Goal: Use online tool/utility: Utilize a website feature to perform a specific function

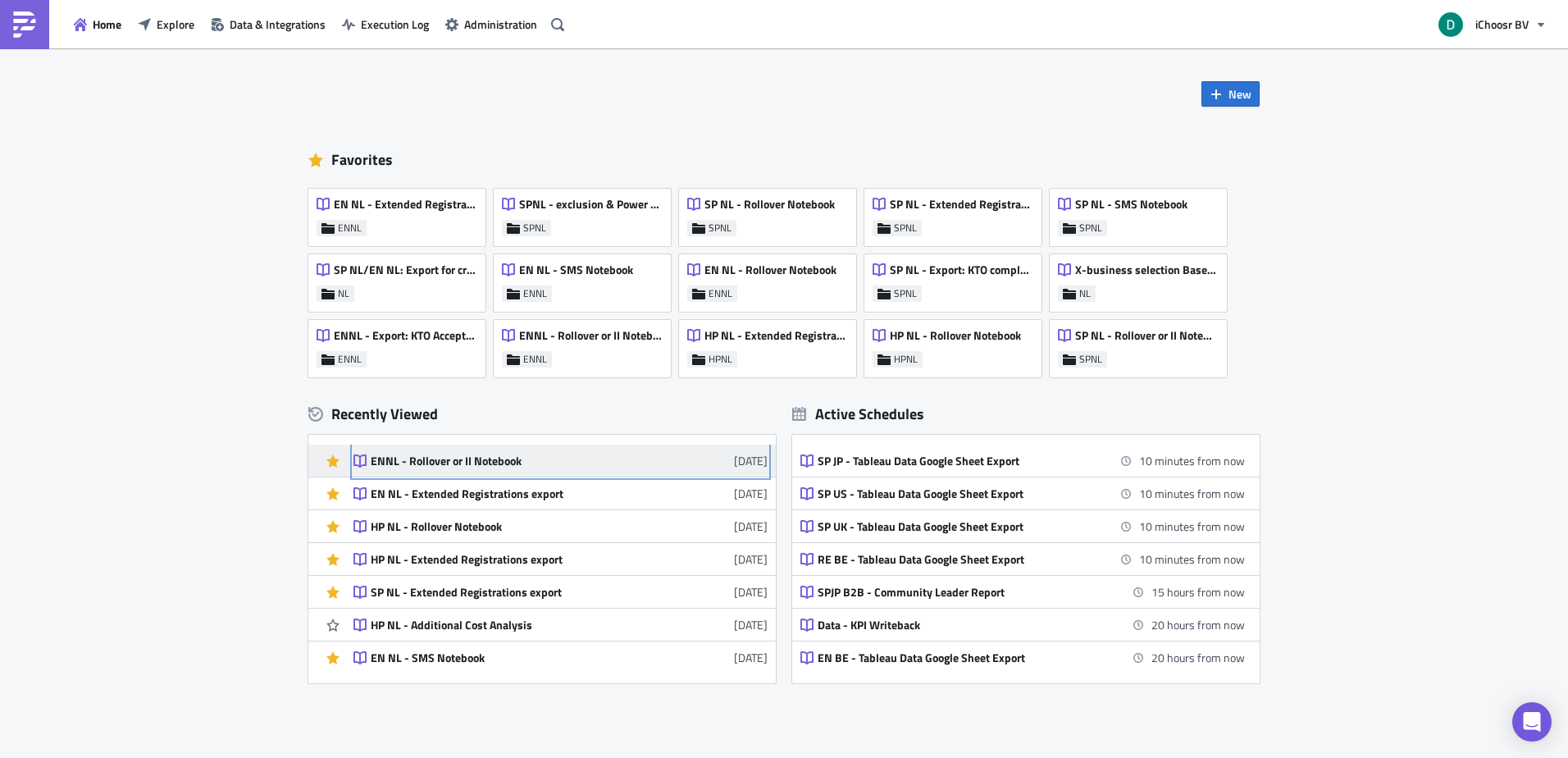
click at [493, 470] on link "ENNL - Rollover or II Notebook [DATE]" at bounding box center [560, 460] width 414 height 32
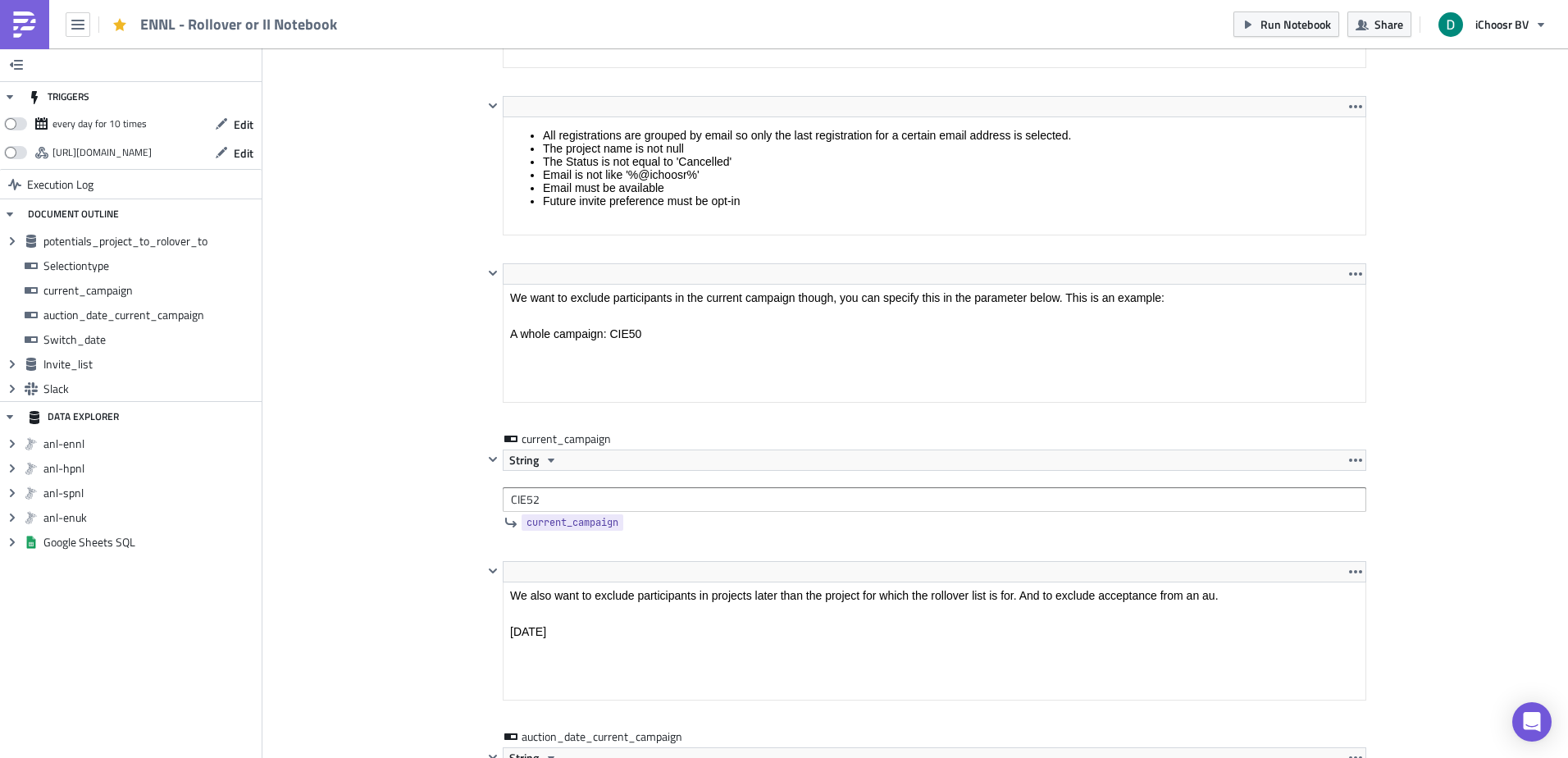
scroll to position [1344, 0]
click at [28, 19] on img at bounding box center [24, 24] width 27 height 27
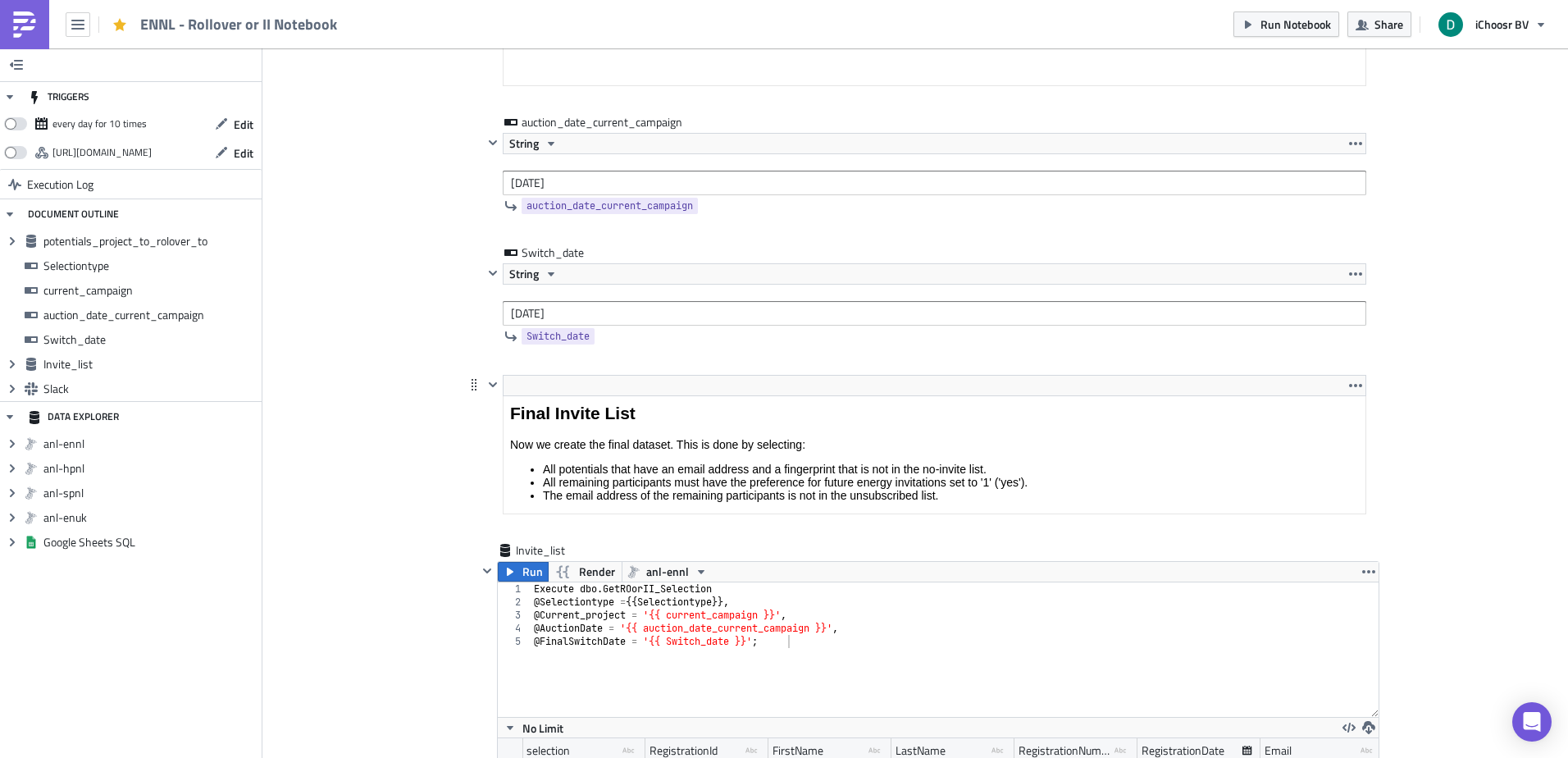
scroll to position [1968, 0]
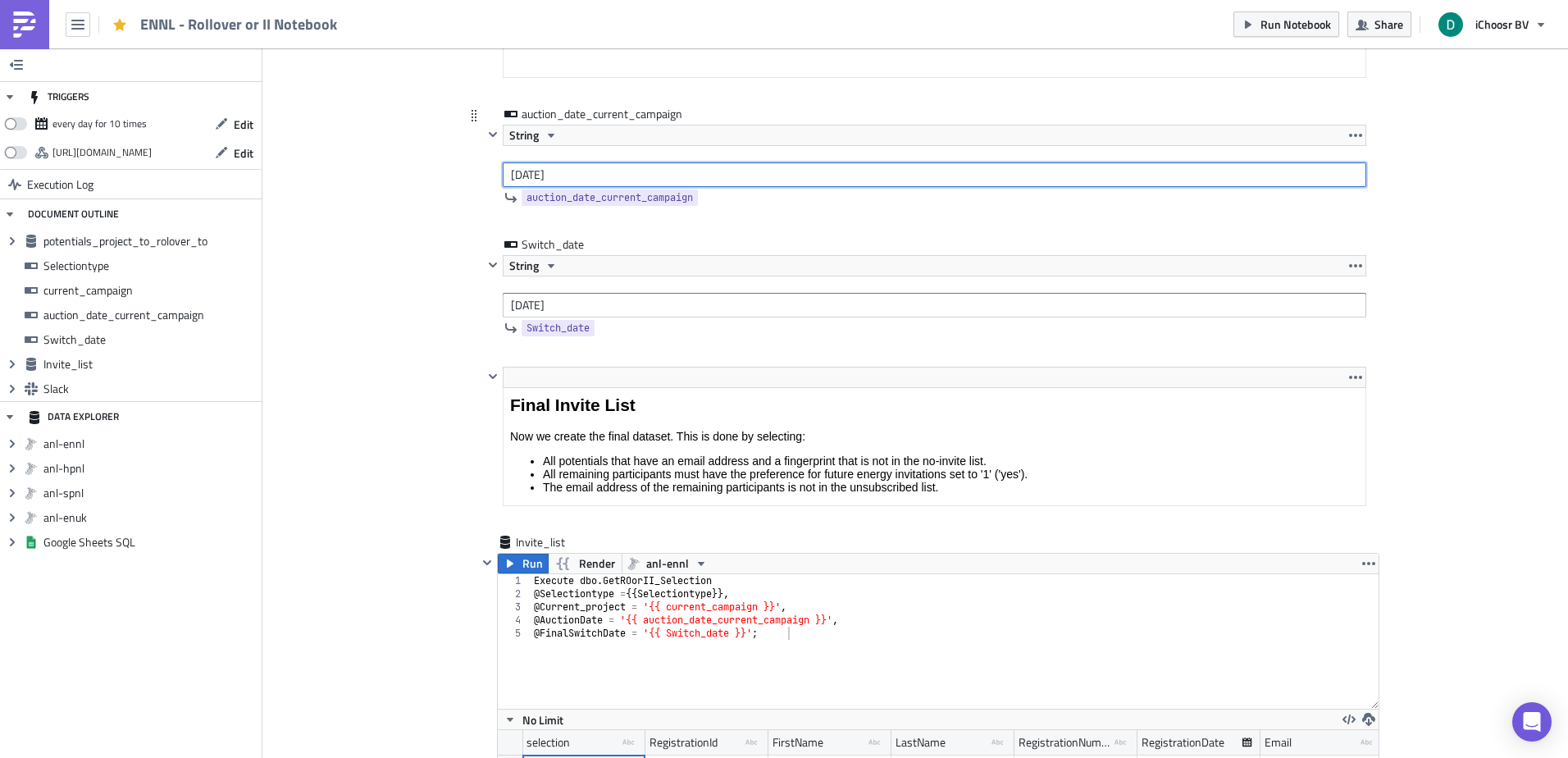
click at [605, 170] on input "[DATE]" at bounding box center [935, 174] width 863 height 25
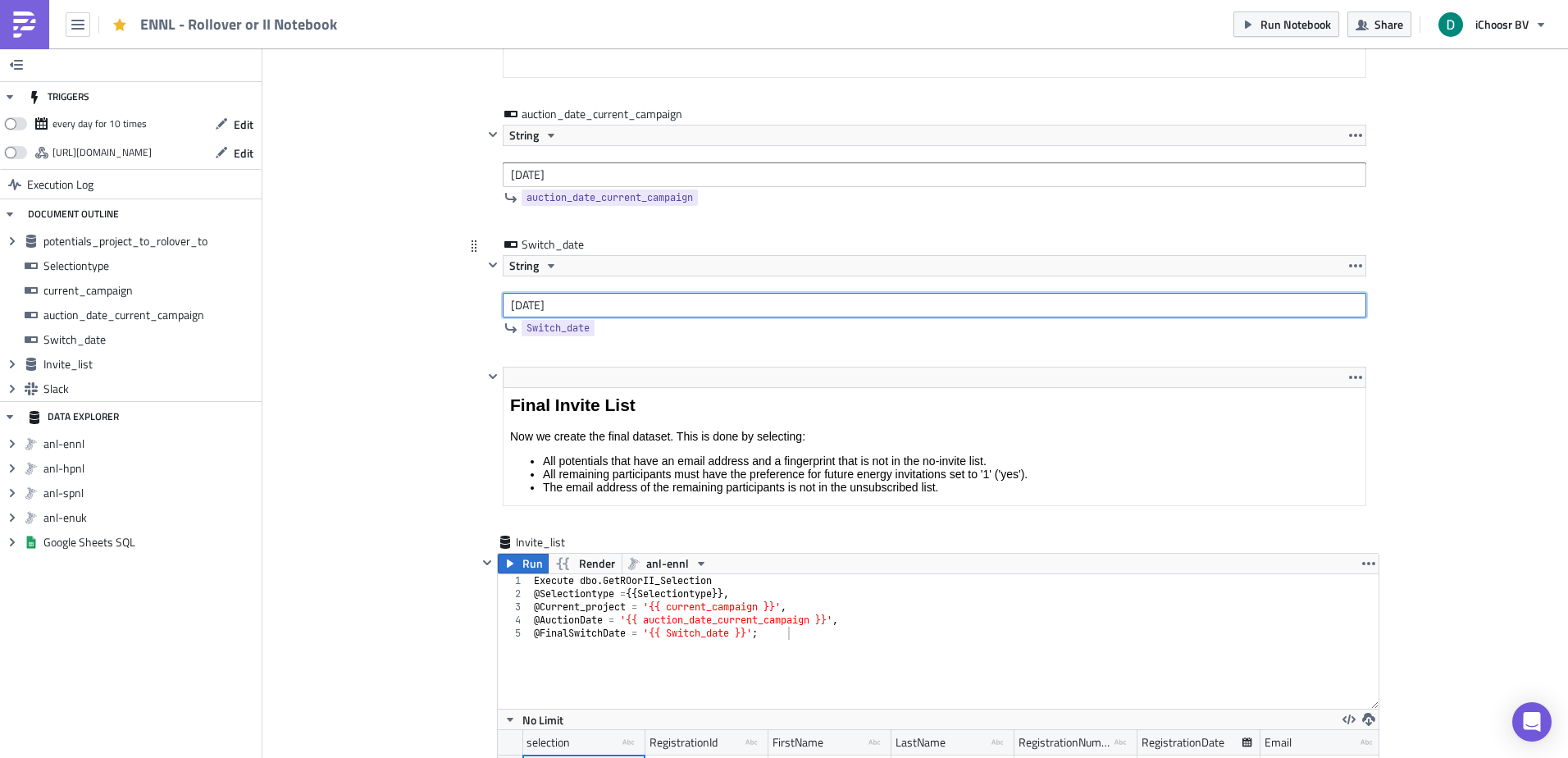
click at [612, 301] on input "[DATE]" at bounding box center [935, 305] width 863 height 25
click at [366, 459] on div "Add Image ENNL Execution Log ENNL - Rollover or II Notebook <p>This notebook is…" at bounding box center [915, 9] width 1305 height 3860
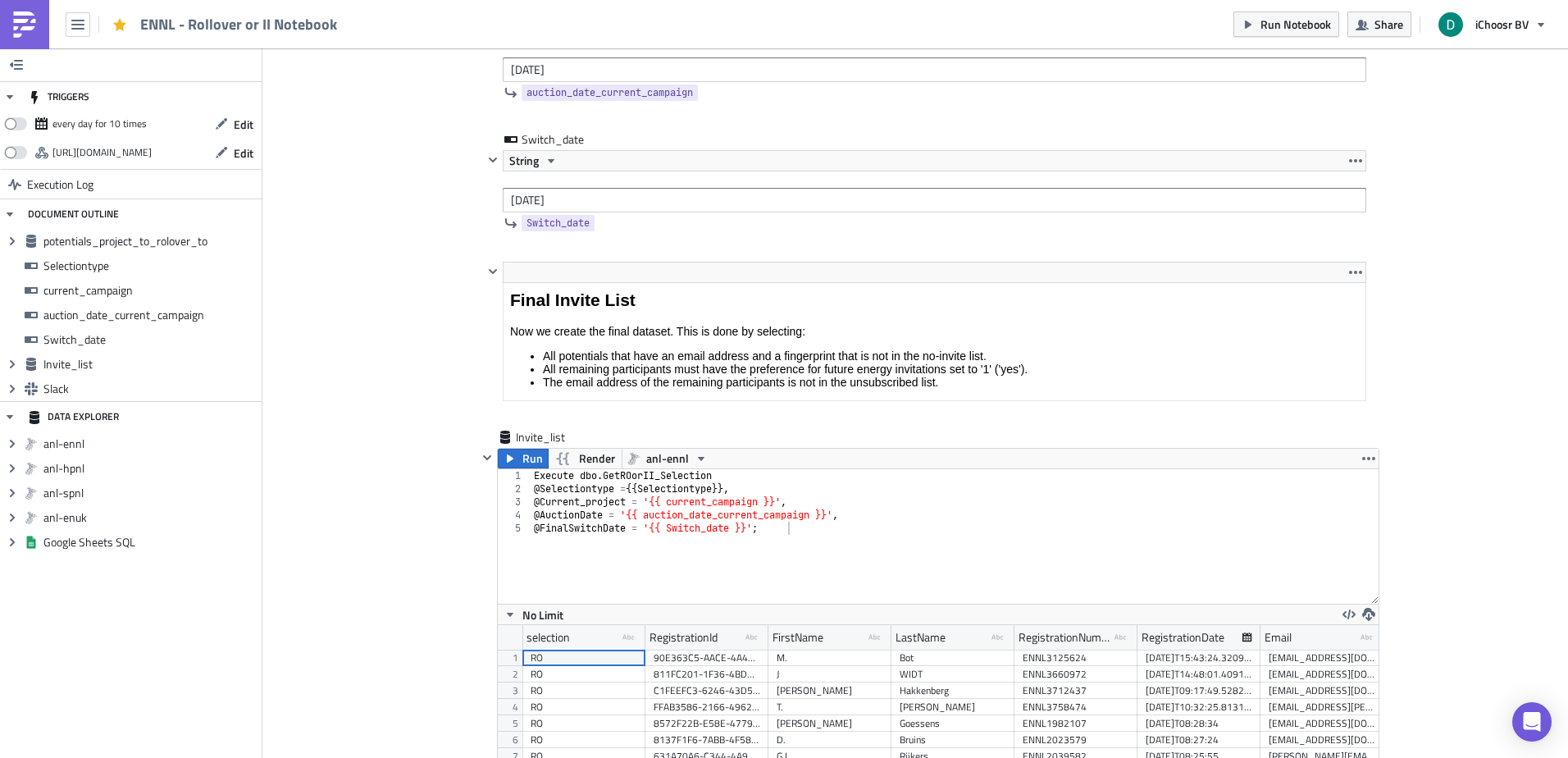
scroll to position [2296, 0]
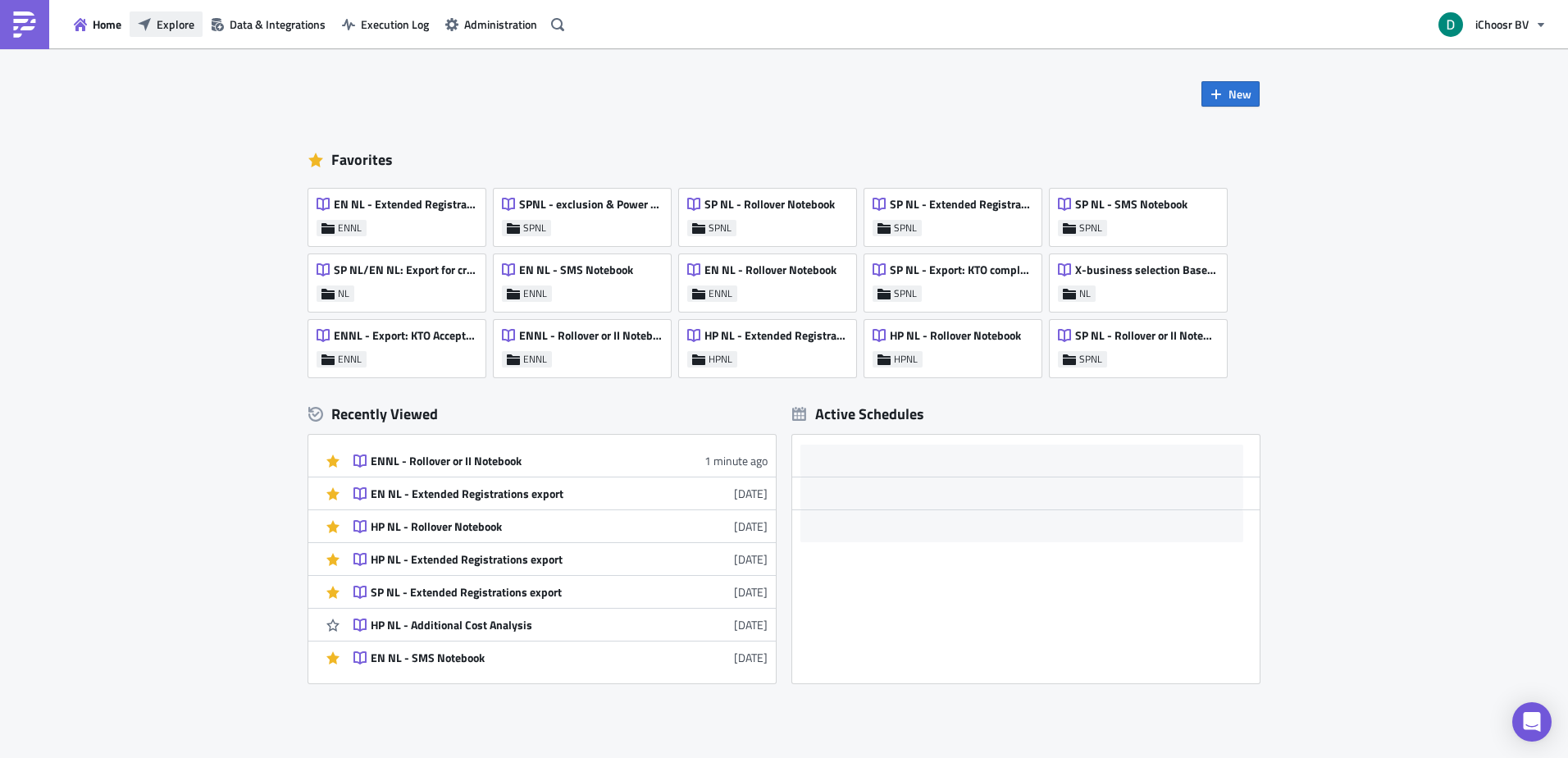
click at [166, 21] on span "Explore" at bounding box center [175, 24] width 38 height 17
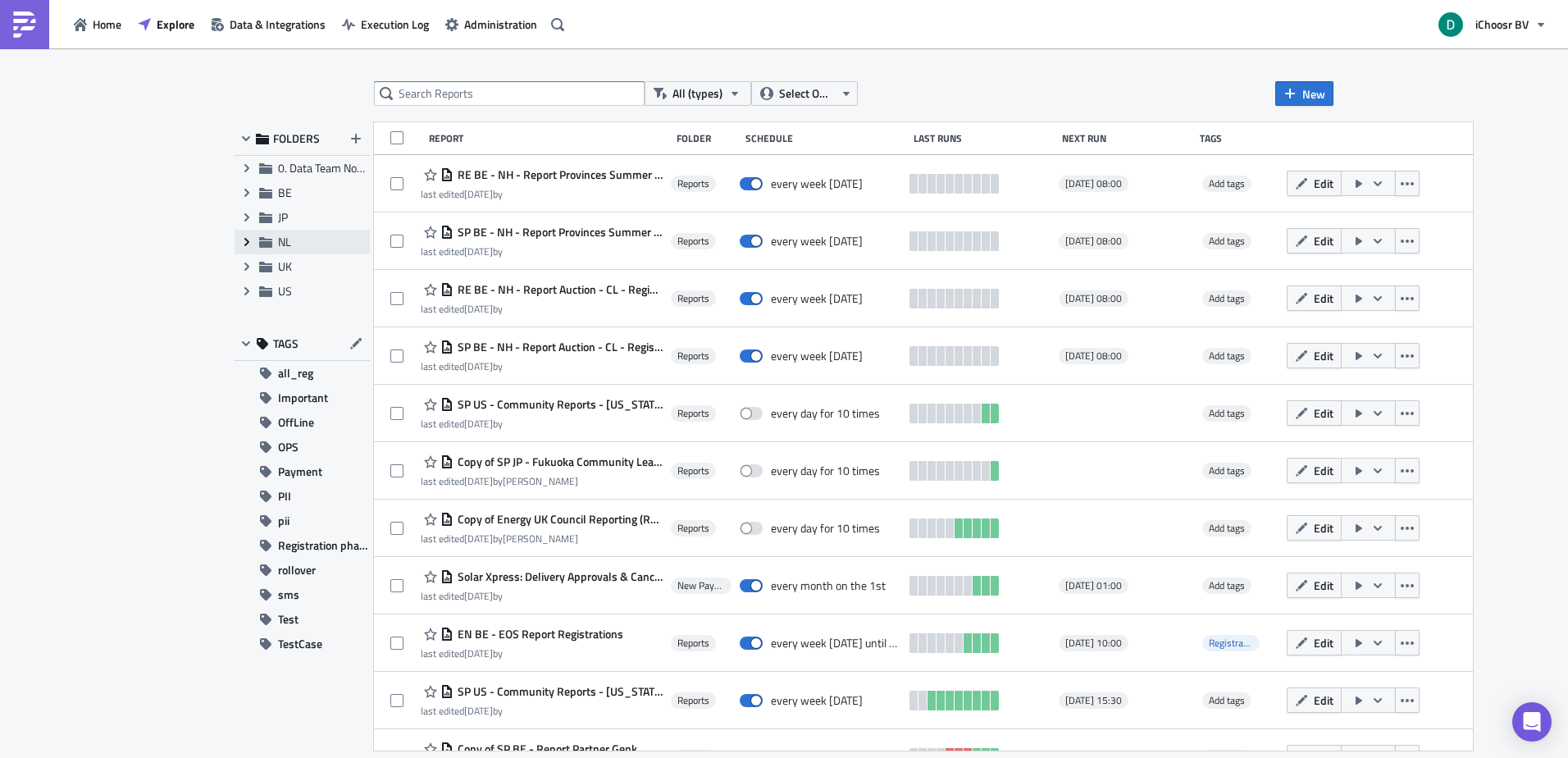
click at [256, 242] on span "Expand group" at bounding box center [246, 242] width 25 height 25
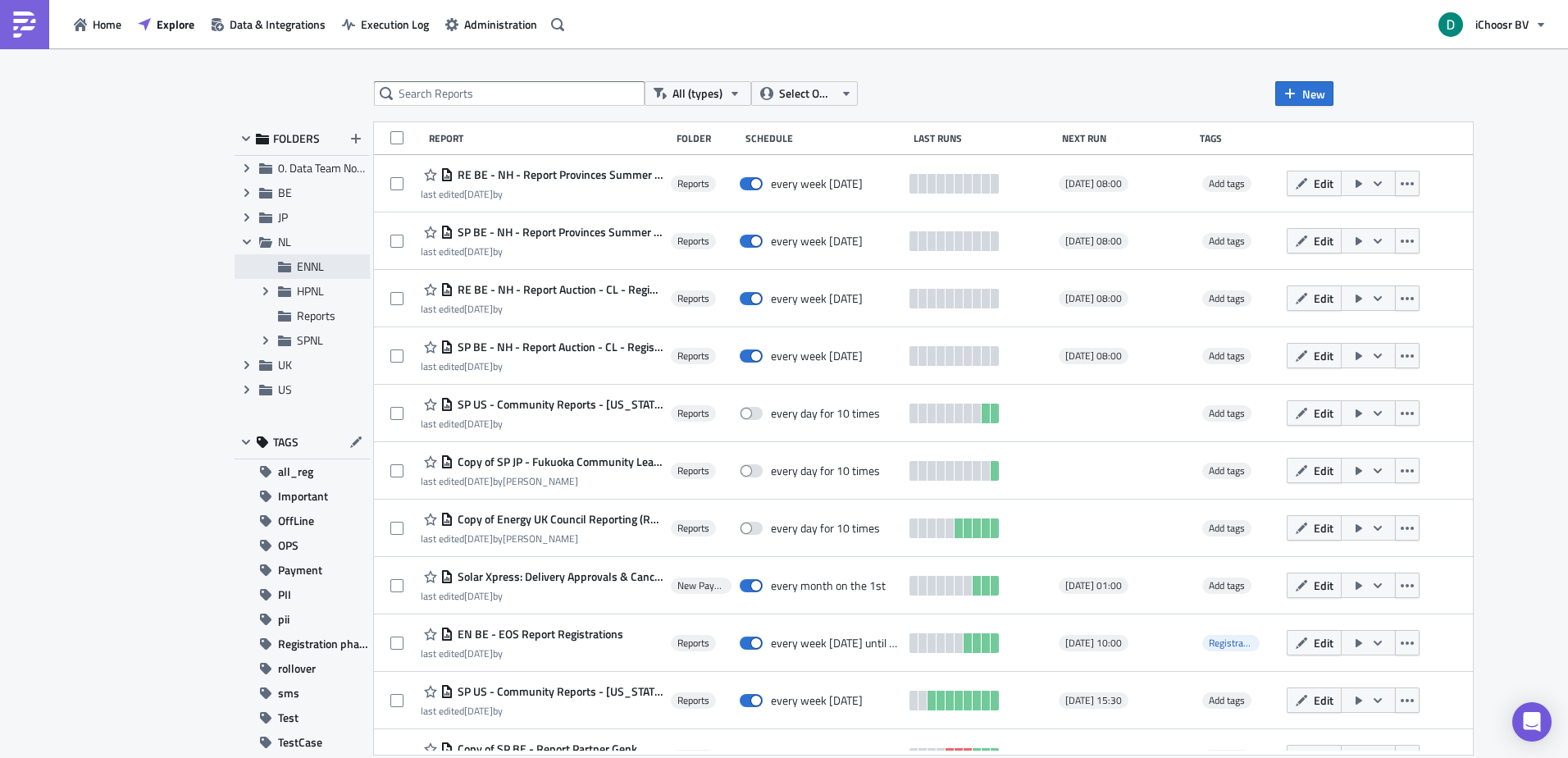
click at [283, 265] on icon at bounding box center [284, 267] width 13 height 10
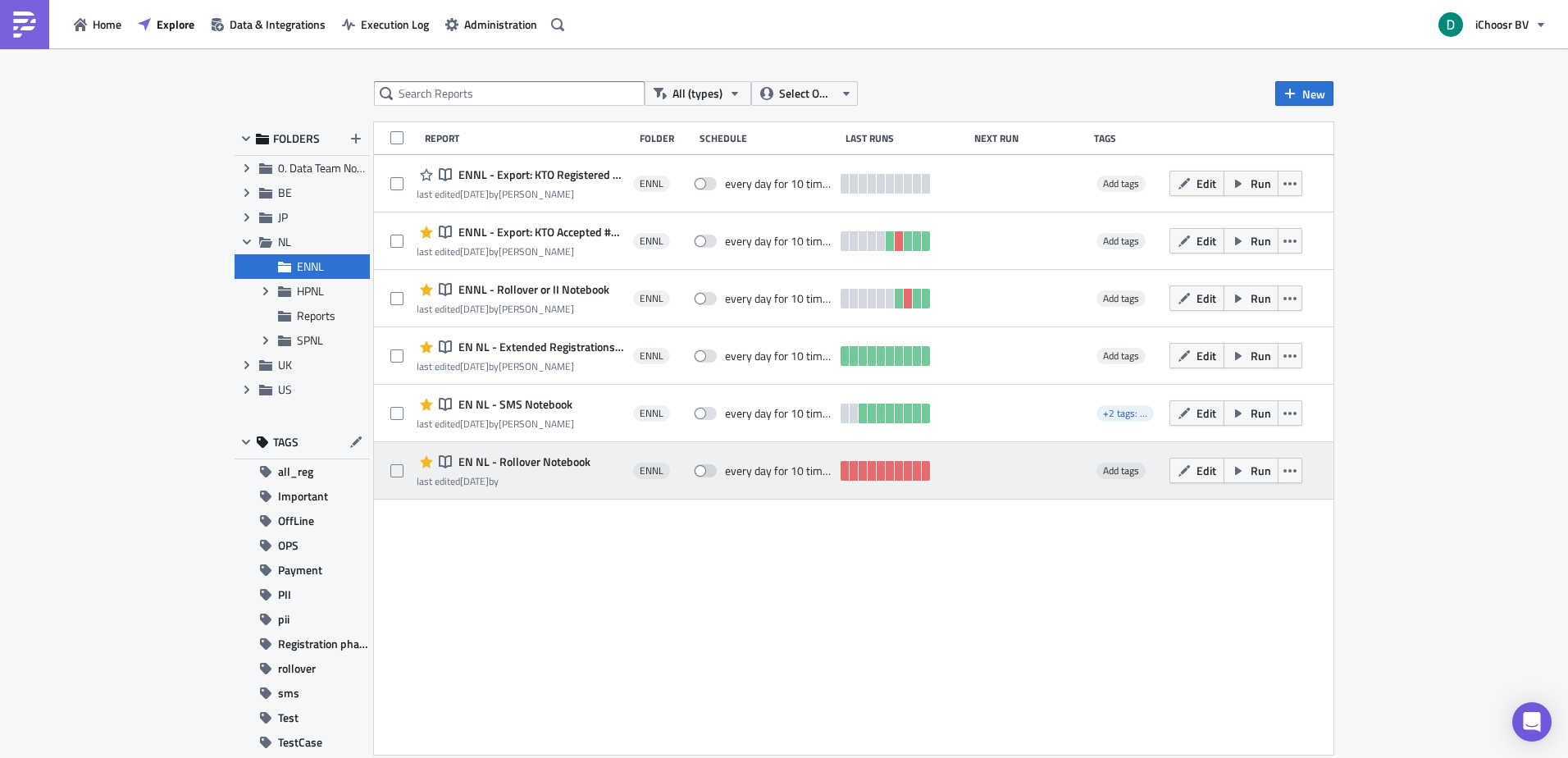
click at [514, 468] on span "EN NL - Rollover Notebook" at bounding box center [522, 461] width 136 height 15
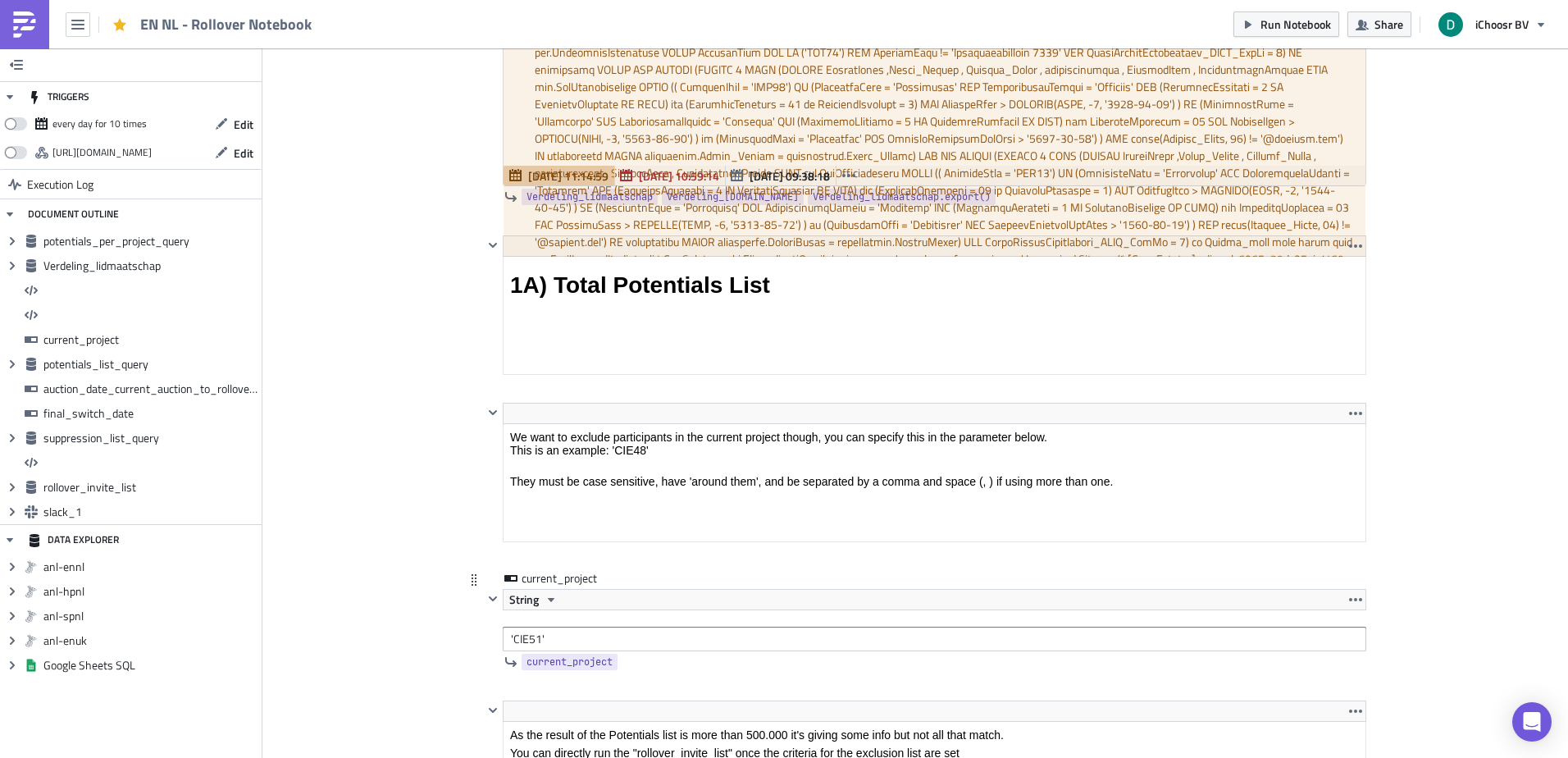
scroll to position [2051, 0]
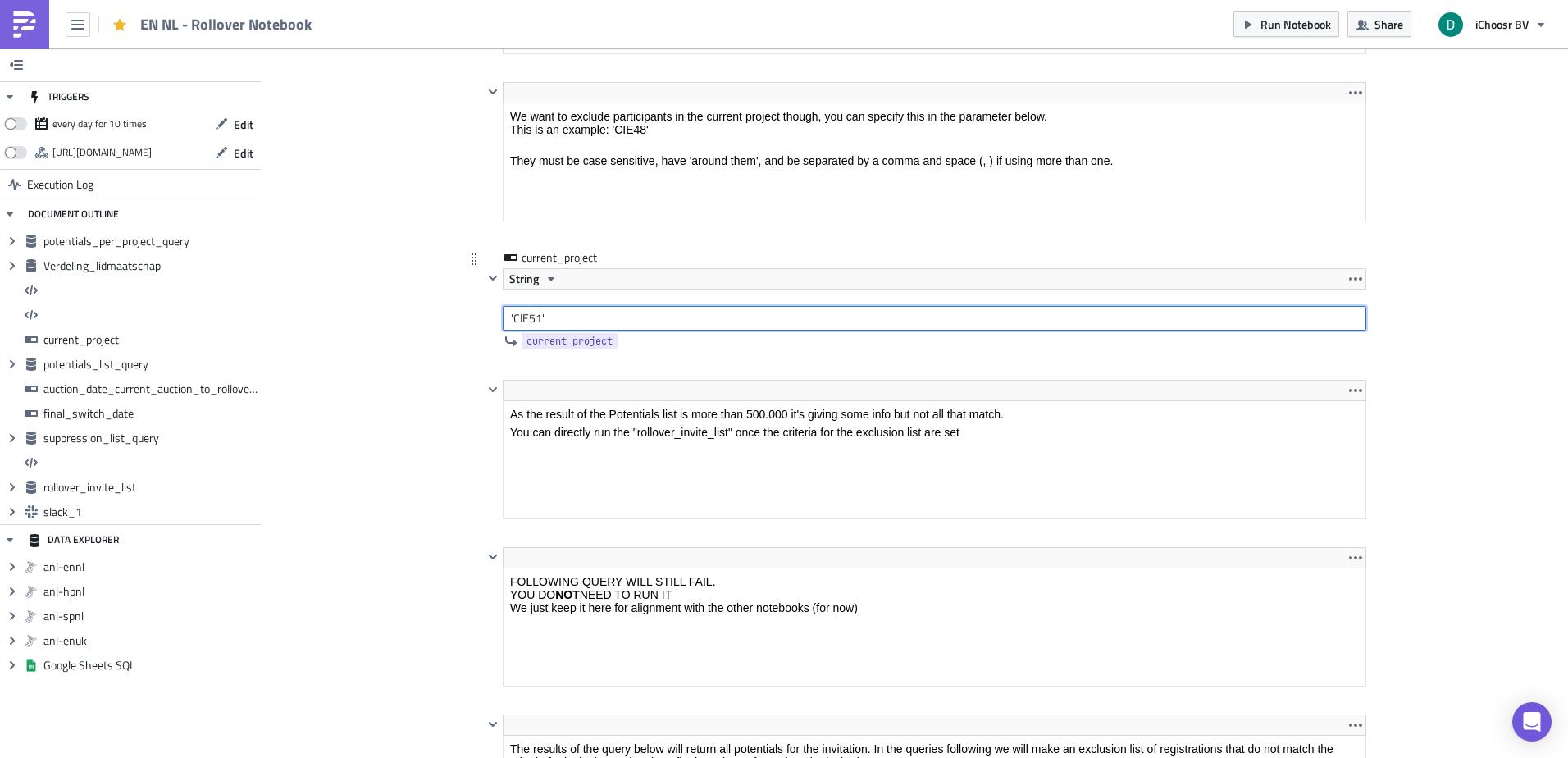
click at [530, 319] on input "'CIE51'" at bounding box center [935, 318] width 863 height 25
type input "'CIE52'"
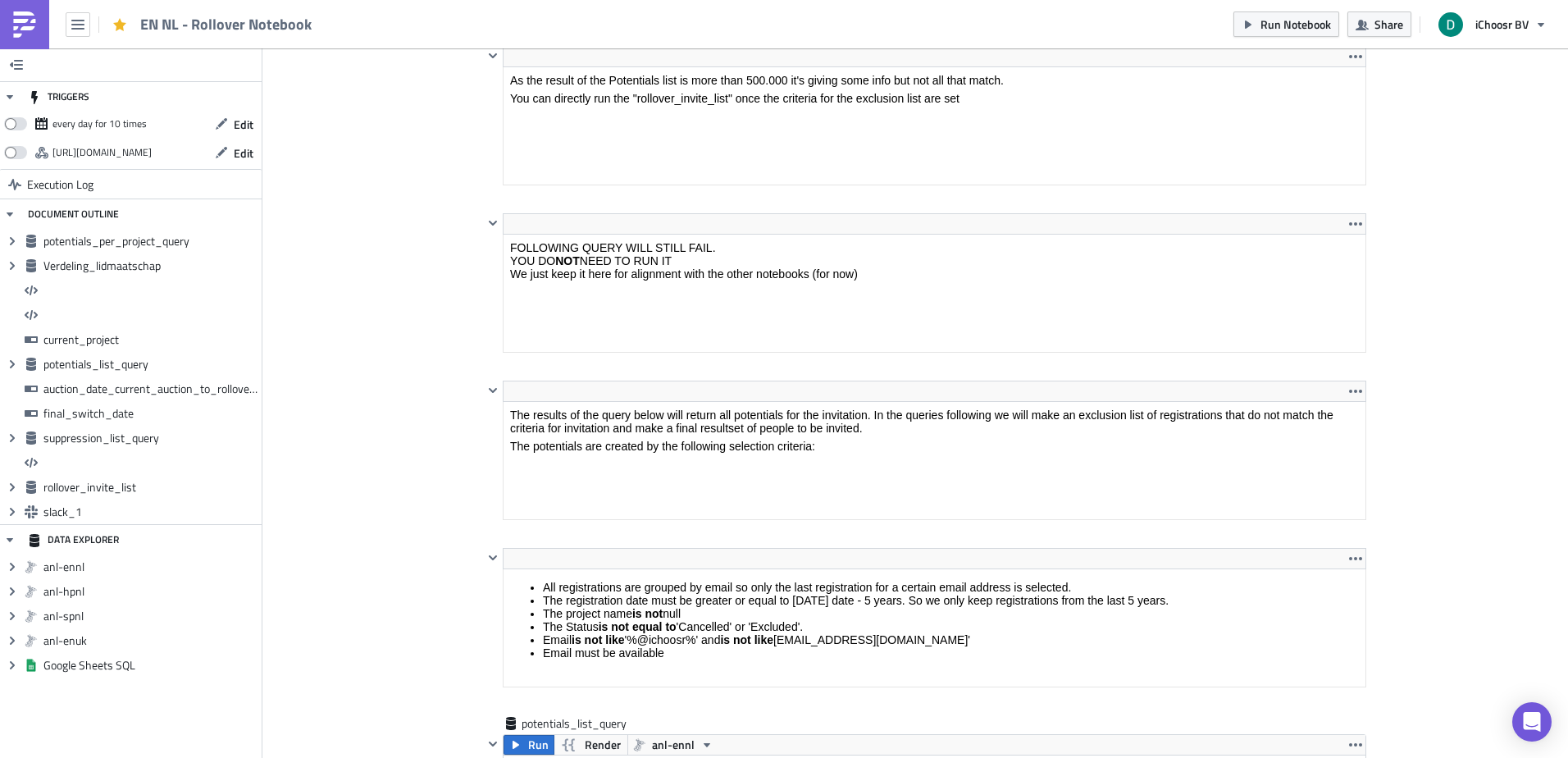
scroll to position [2543, 0]
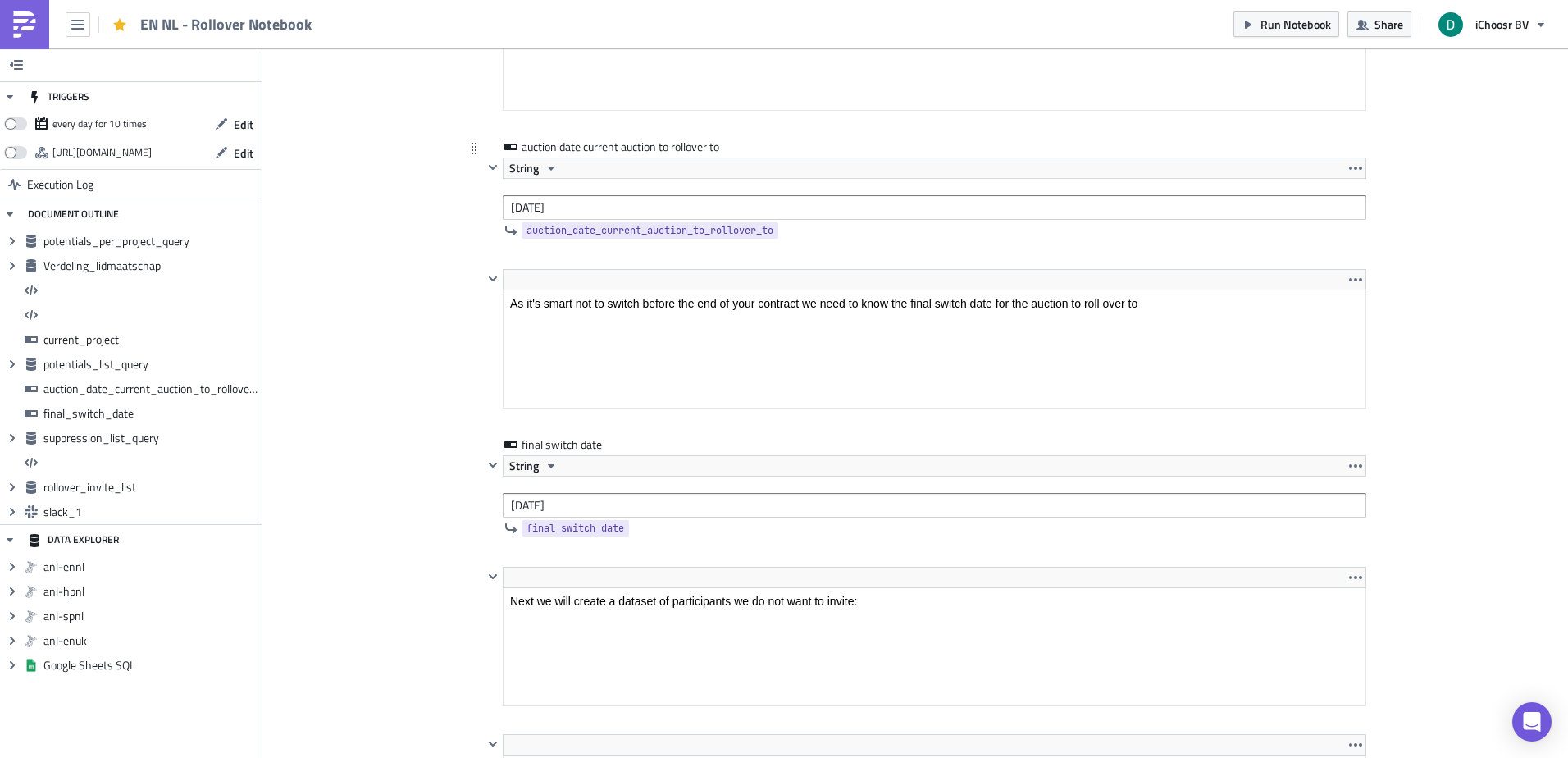
click at [608, 191] on div "String 2025-05-27" at bounding box center [935, 188] width 863 height 63
click at [601, 201] on input "[DATE]" at bounding box center [935, 207] width 863 height 25
paste input "8-26"
type input "[DATE]"
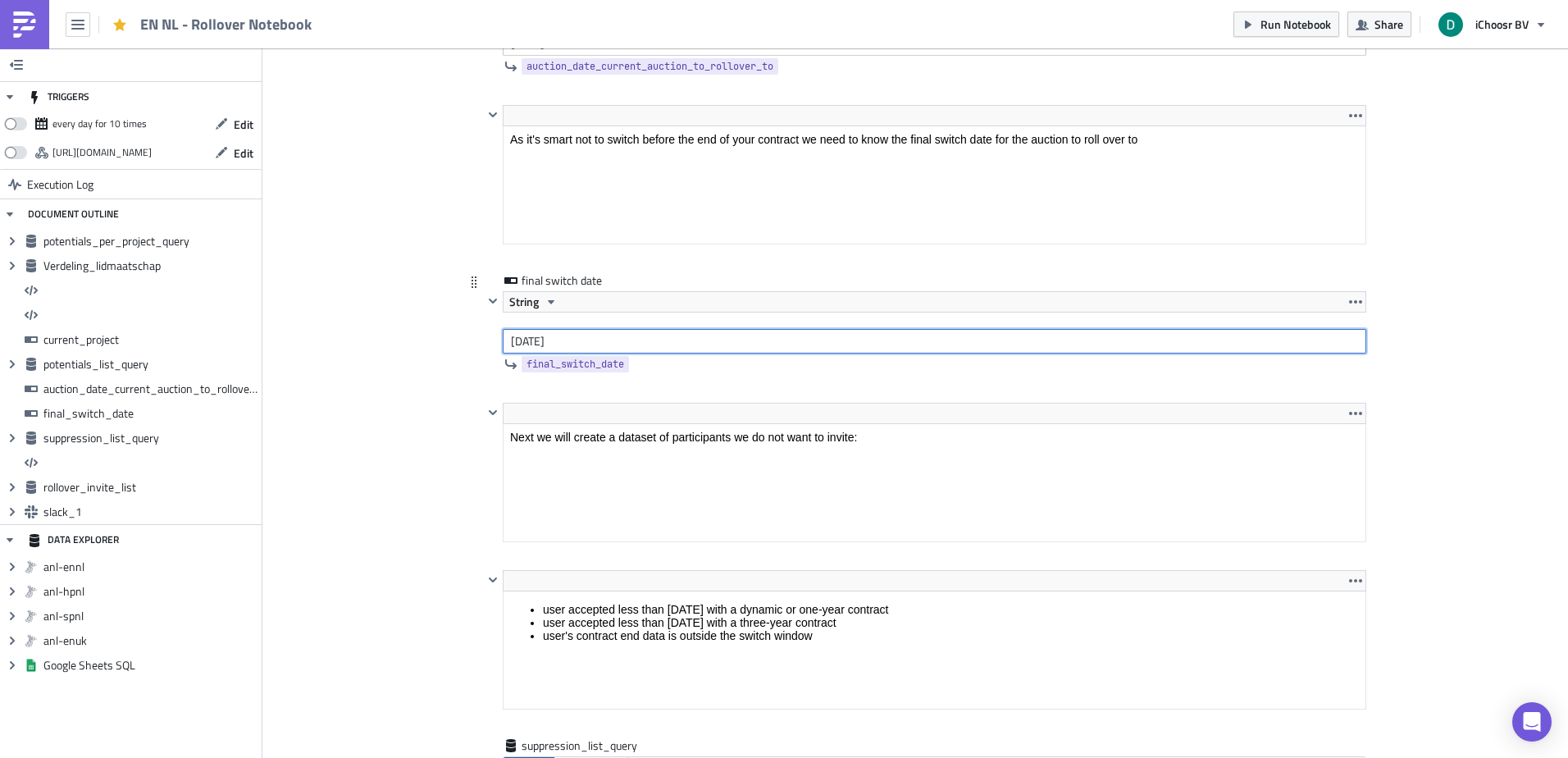
click at [627, 352] on input "2026-02-01" at bounding box center [935, 341] width 863 height 25
paste input "5"
type input "[DATE]"
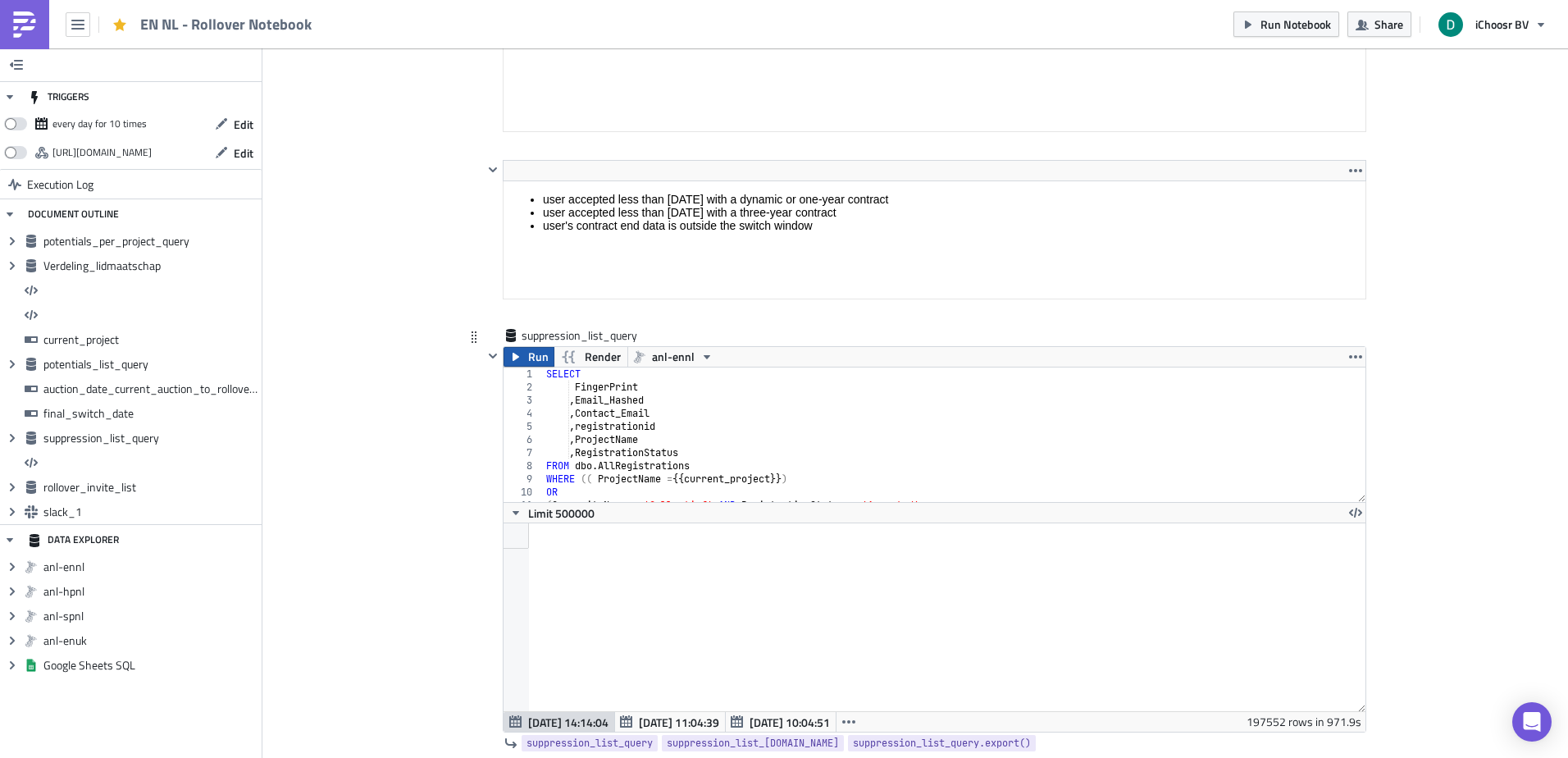
click at [520, 359] on button "Run" at bounding box center [529, 356] width 51 height 20
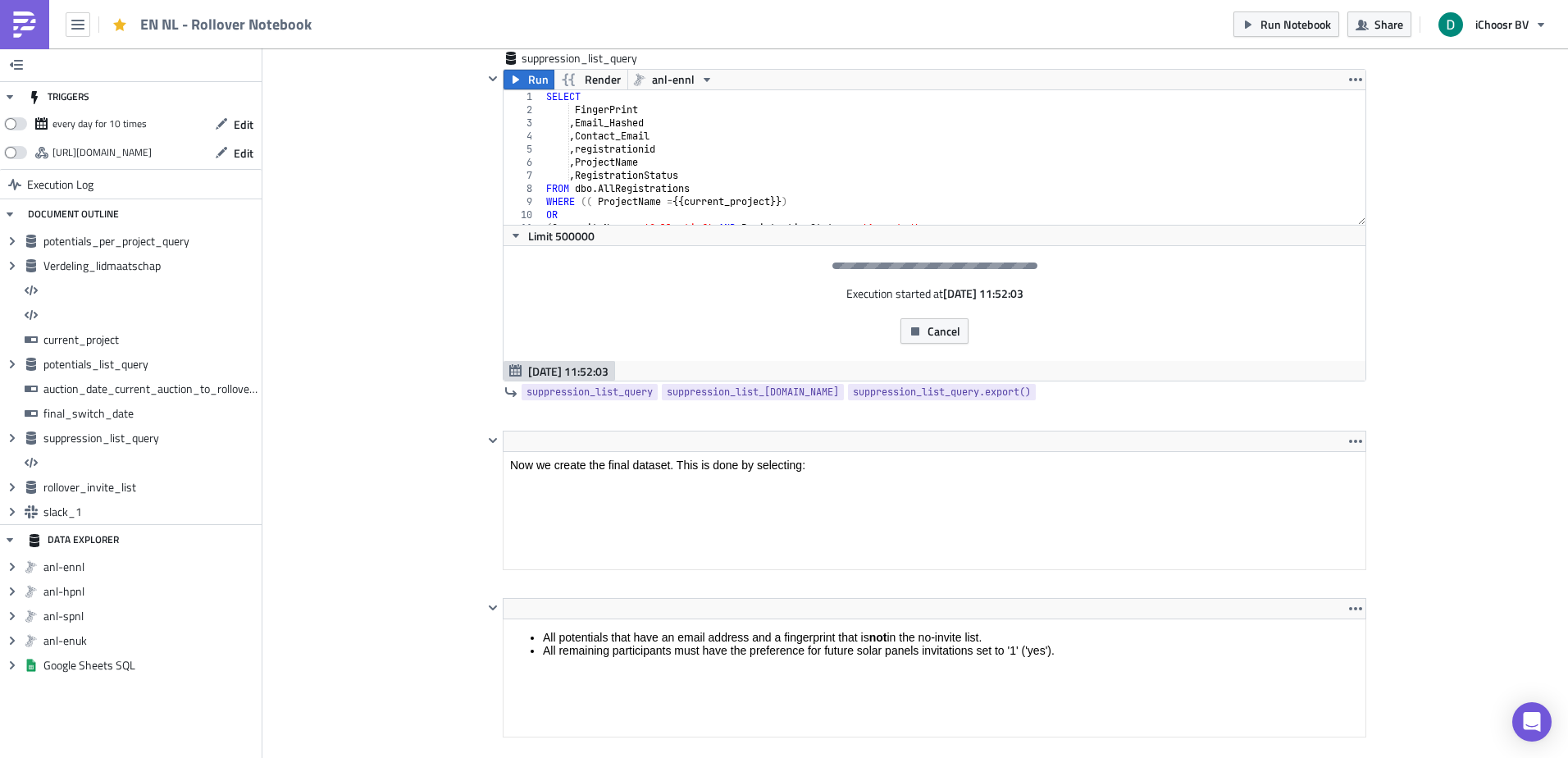
scroll to position [4345, 0]
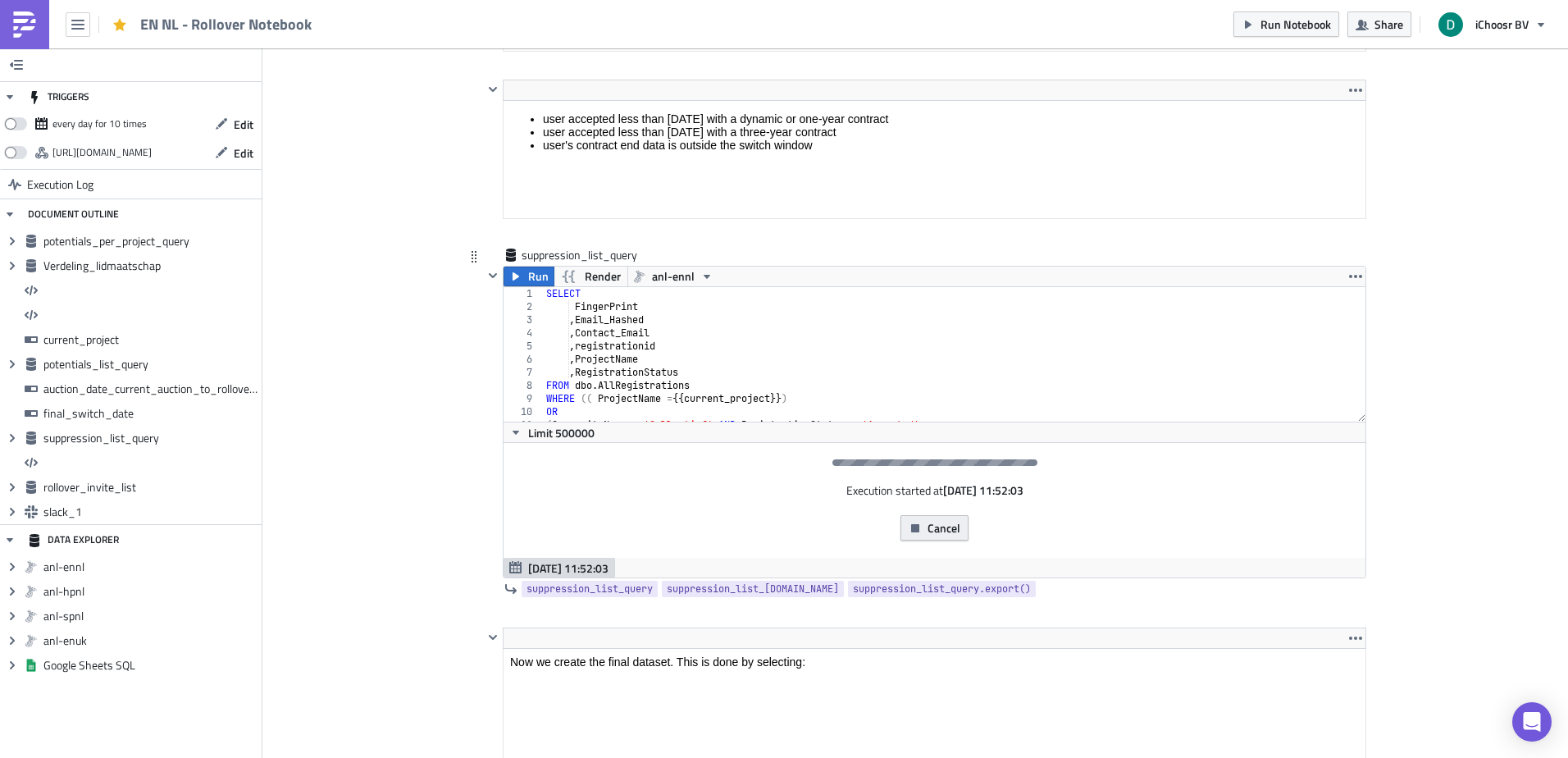
click at [914, 522] on icon "button" at bounding box center [915, 528] width 13 height 13
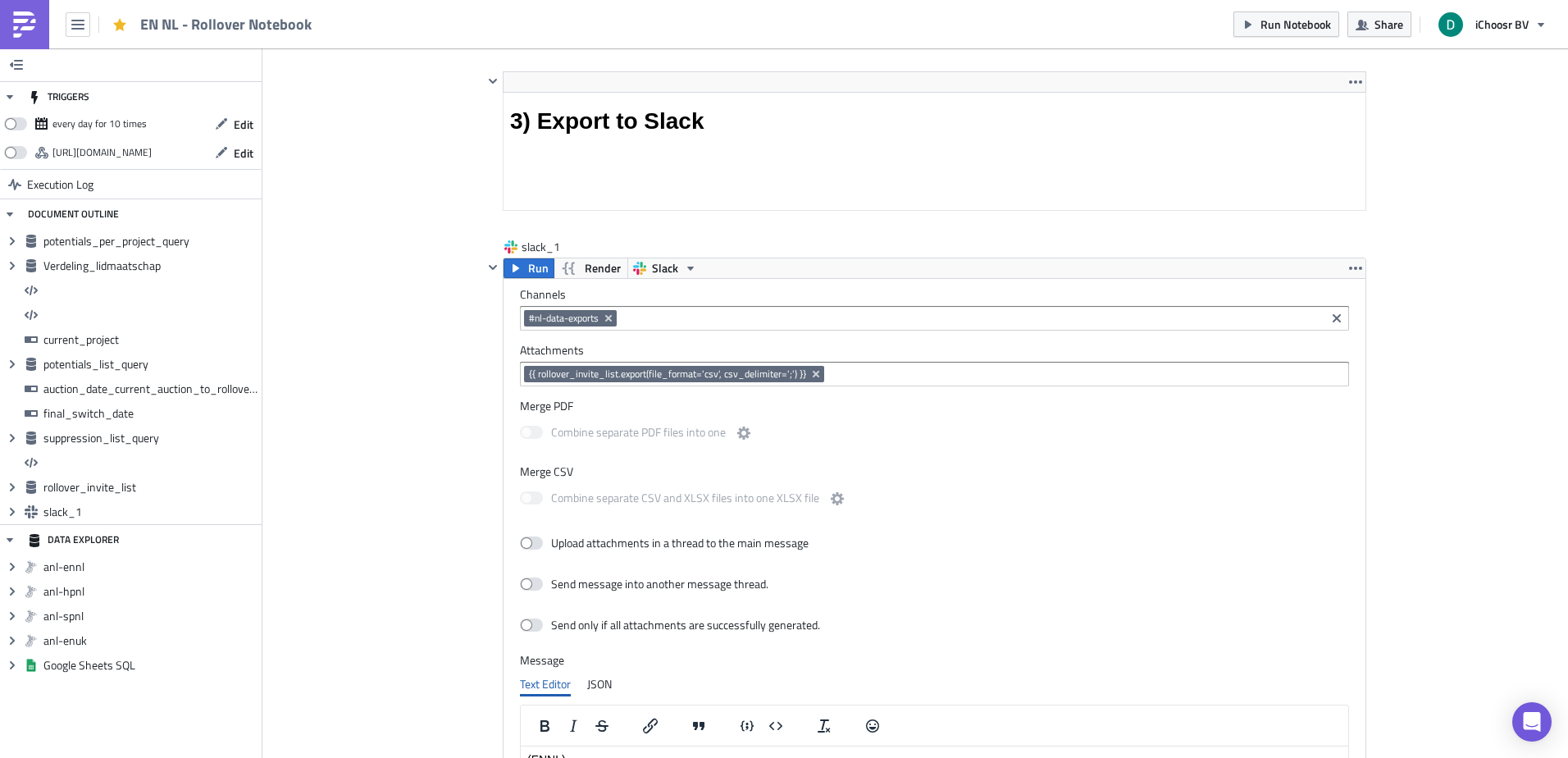
scroll to position [6170, 0]
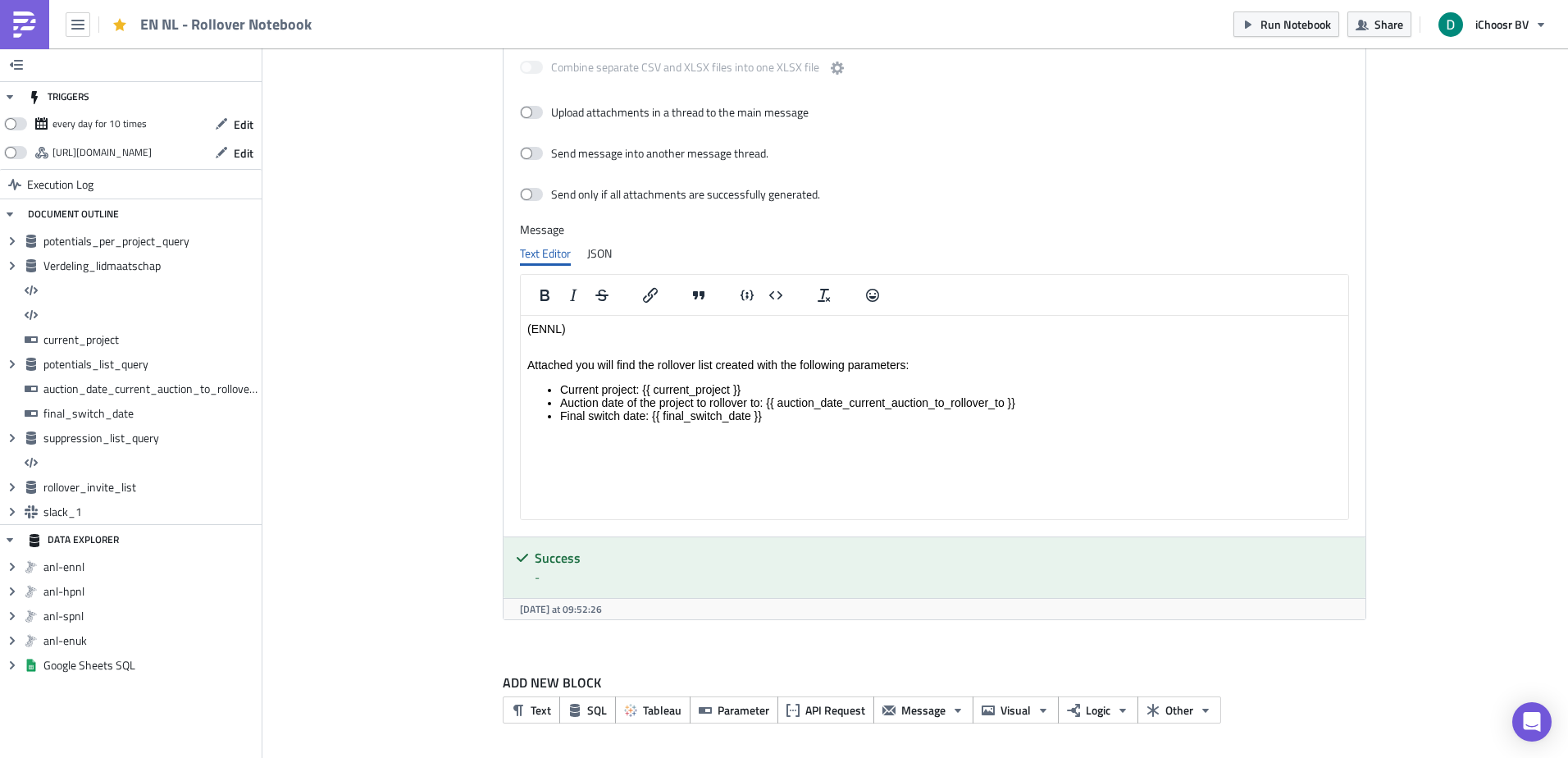
drag, startPoint x: 433, startPoint y: 529, endPoint x: 387, endPoint y: 106, distance: 425.5
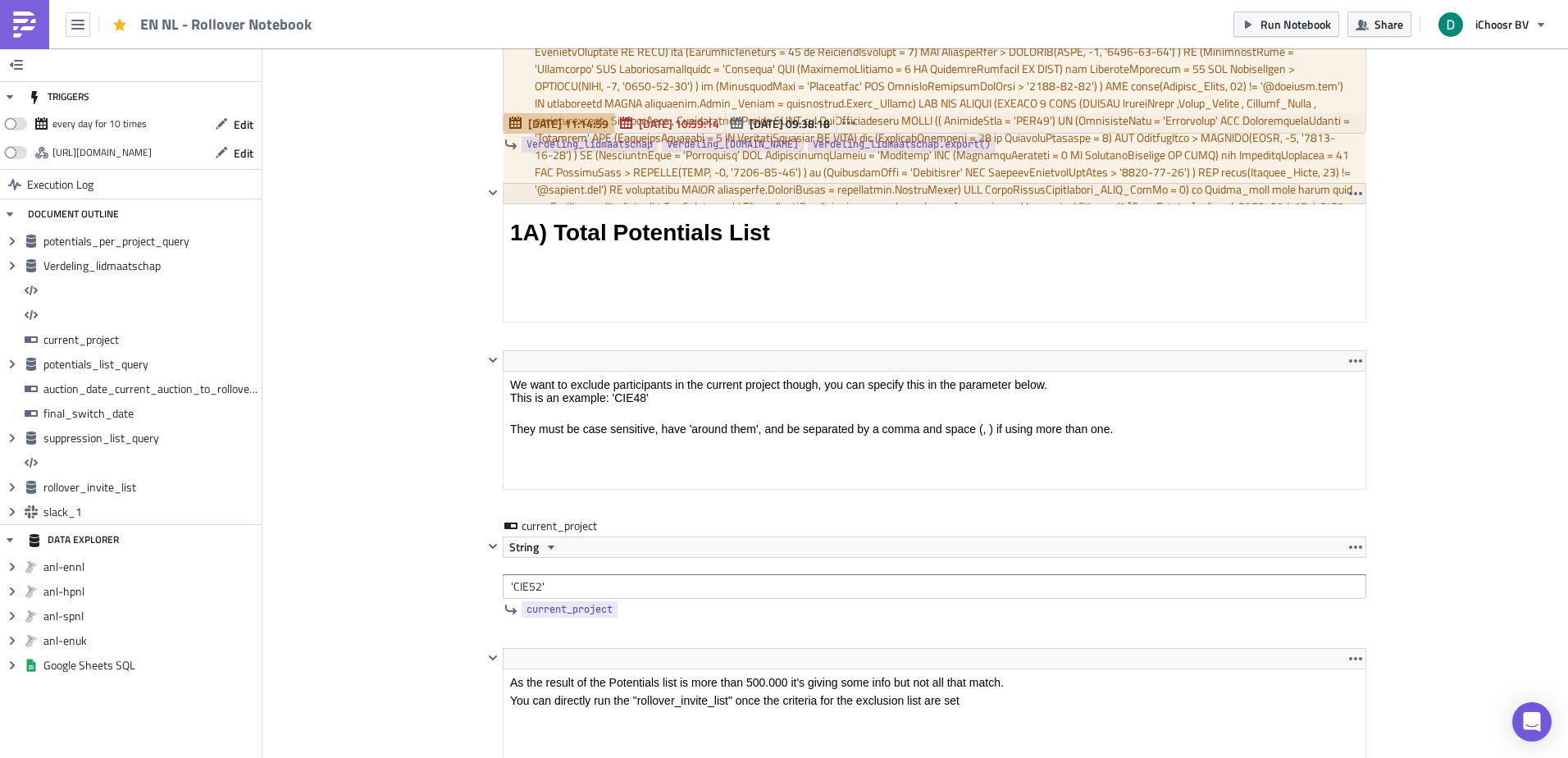
scroll to position [0, 0]
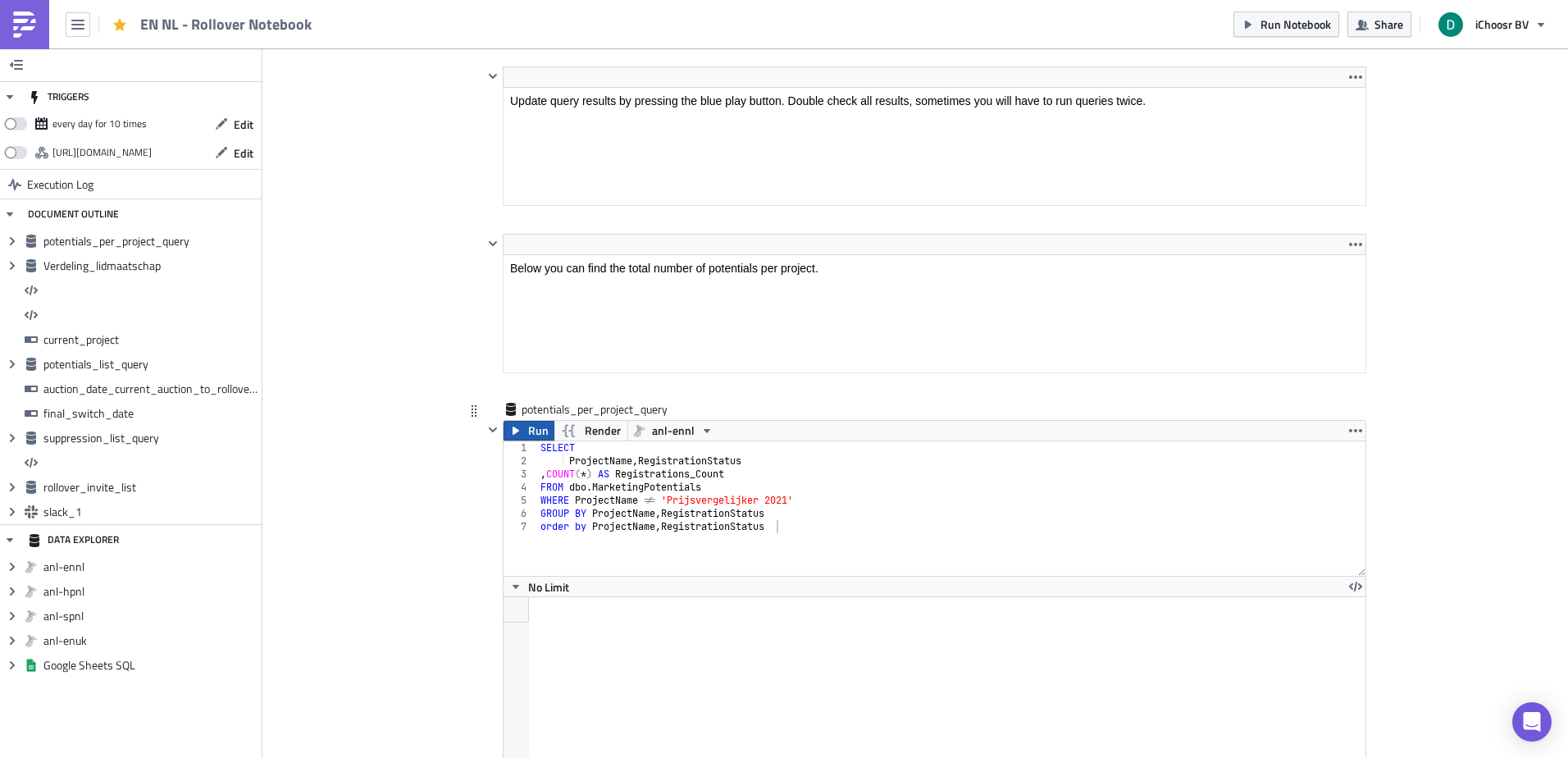
click at [513, 427] on icon "button" at bounding box center [515, 430] width 13 height 13
